Goal: Information Seeking & Learning: Learn about a topic

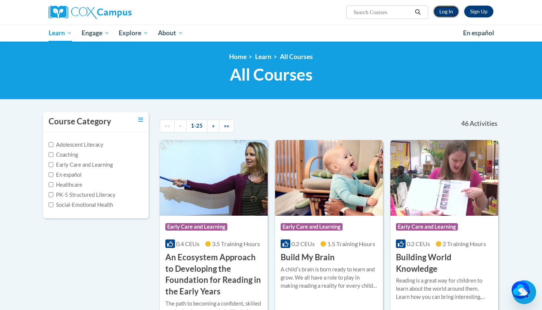
click at [447, 12] on link "Log In" at bounding box center [447, 12] width 26 height 12
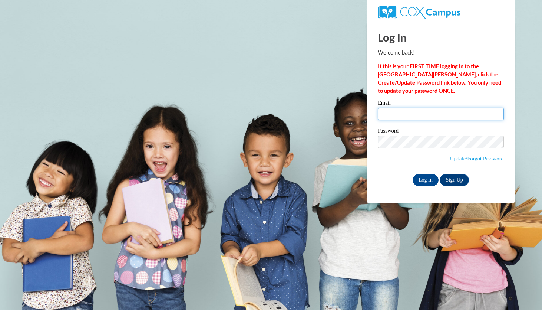
click at [420, 117] on input "Email" at bounding box center [441, 114] width 126 height 13
type input "Klanham0037@kctcs.edu"
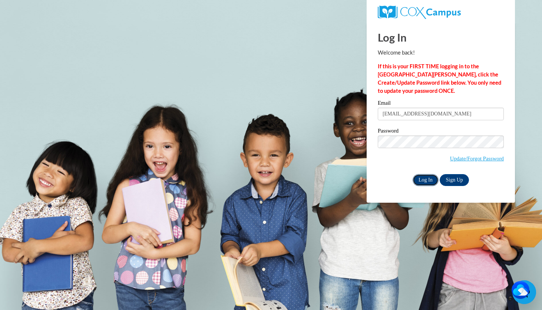
click at [426, 178] on input "Log In" at bounding box center [426, 180] width 26 height 12
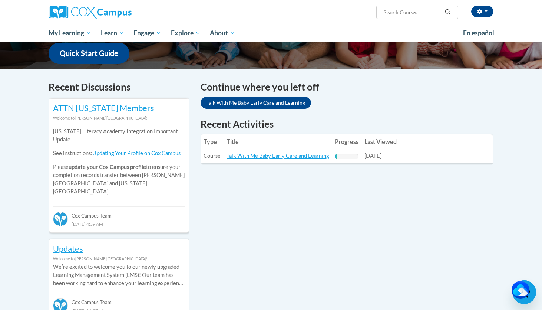
scroll to position [193, 0]
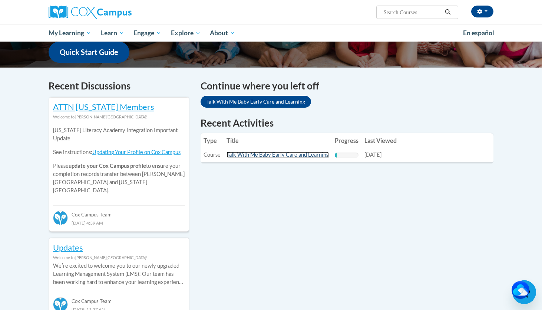
click at [286, 155] on link "Talk With Me Baby Early Care and Learning" at bounding box center [278, 154] width 102 height 6
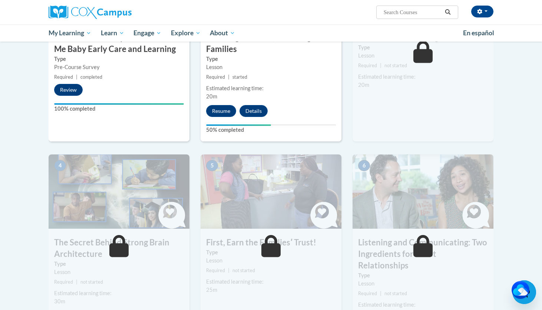
scroll to position [252, 0]
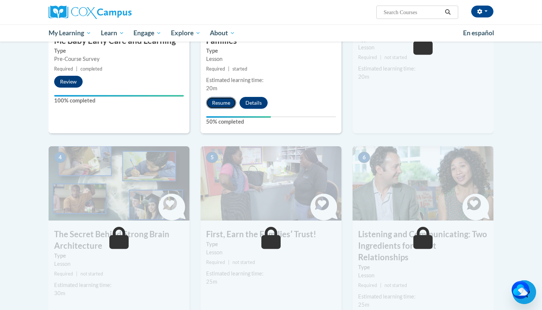
click at [223, 103] on button "Resume" at bounding box center [221, 103] width 30 height 12
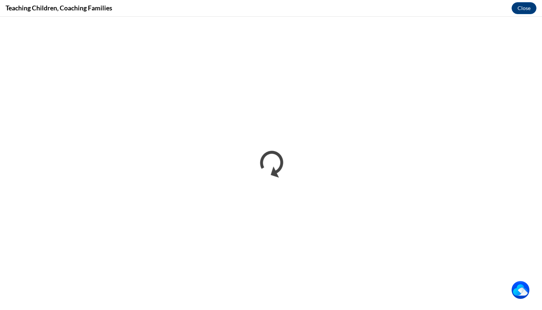
scroll to position [0, 0]
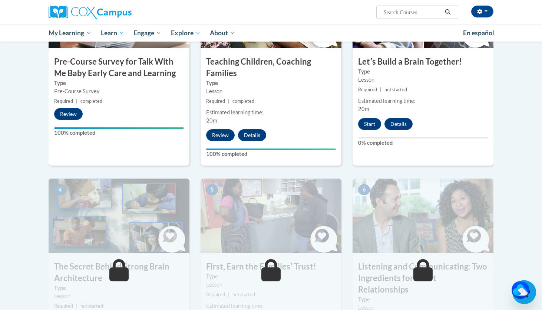
scroll to position [223, 0]
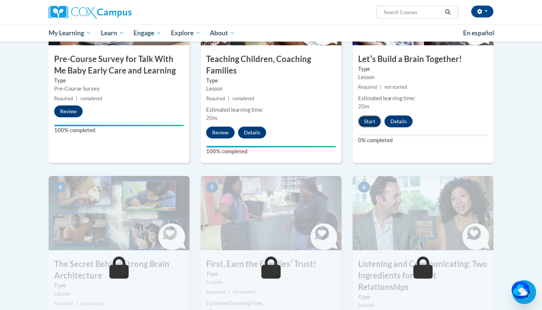
click at [378, 123] on button "Start" at bounding box center [369, 121] width 23 height 12
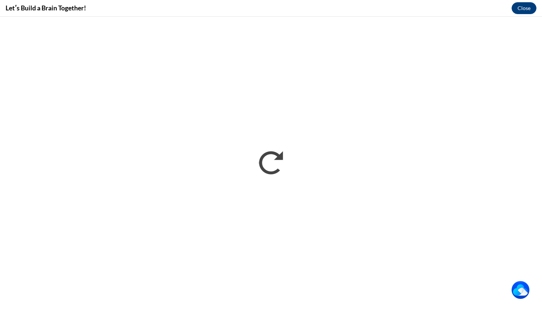
scroll to position [0, 0]
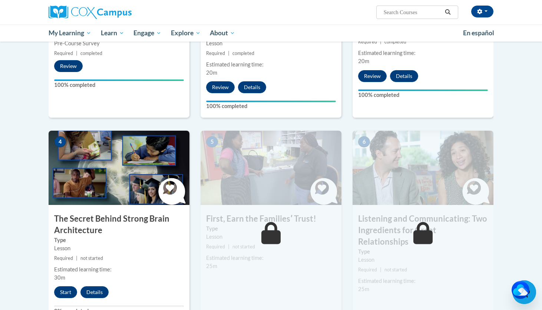
scroll to position [252, 0]
